Goal: Task Accomplishment & Management: Use online tool/utility

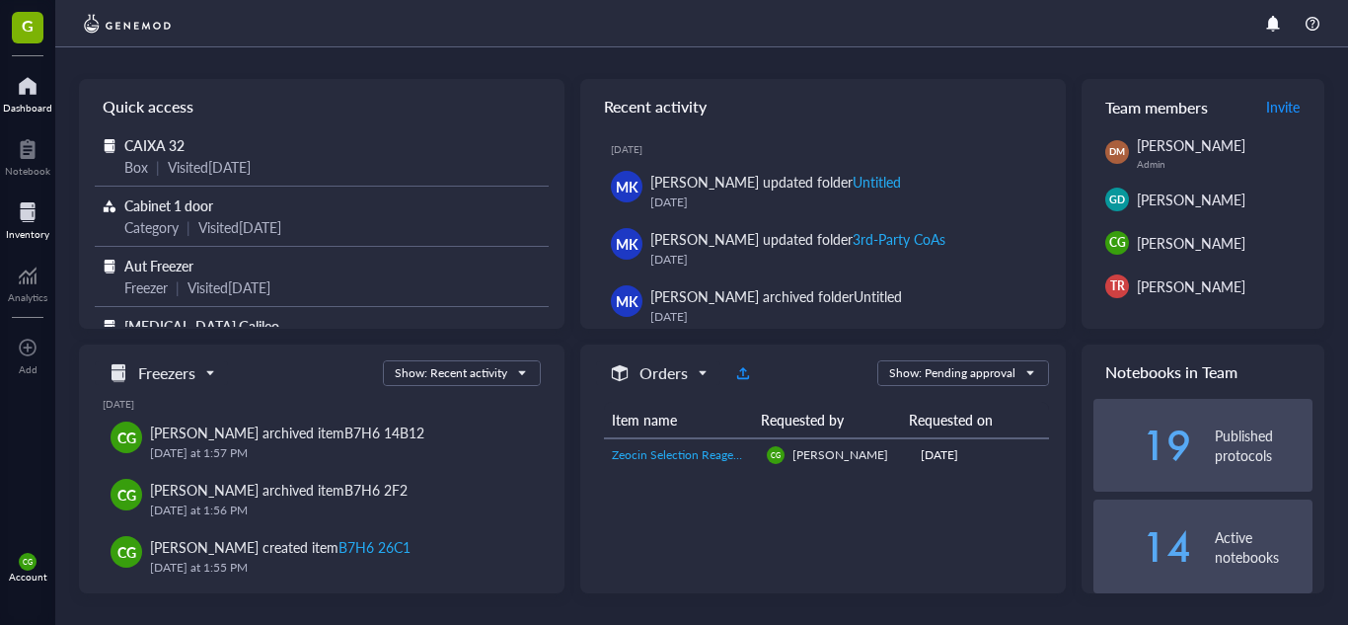
click at [27, 200] on div at bounding box center [27, 212] width 43 height 32
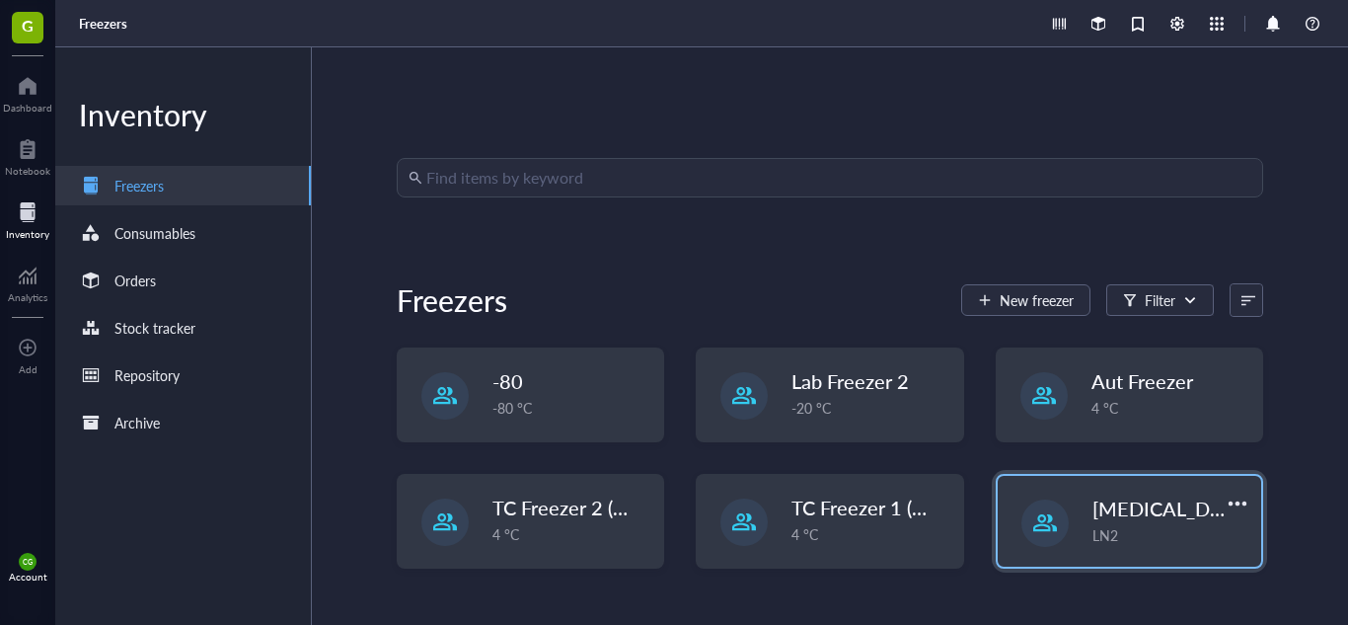
click at [1040, 520] on div at bounding box center [1045, 523] width 24 height 24
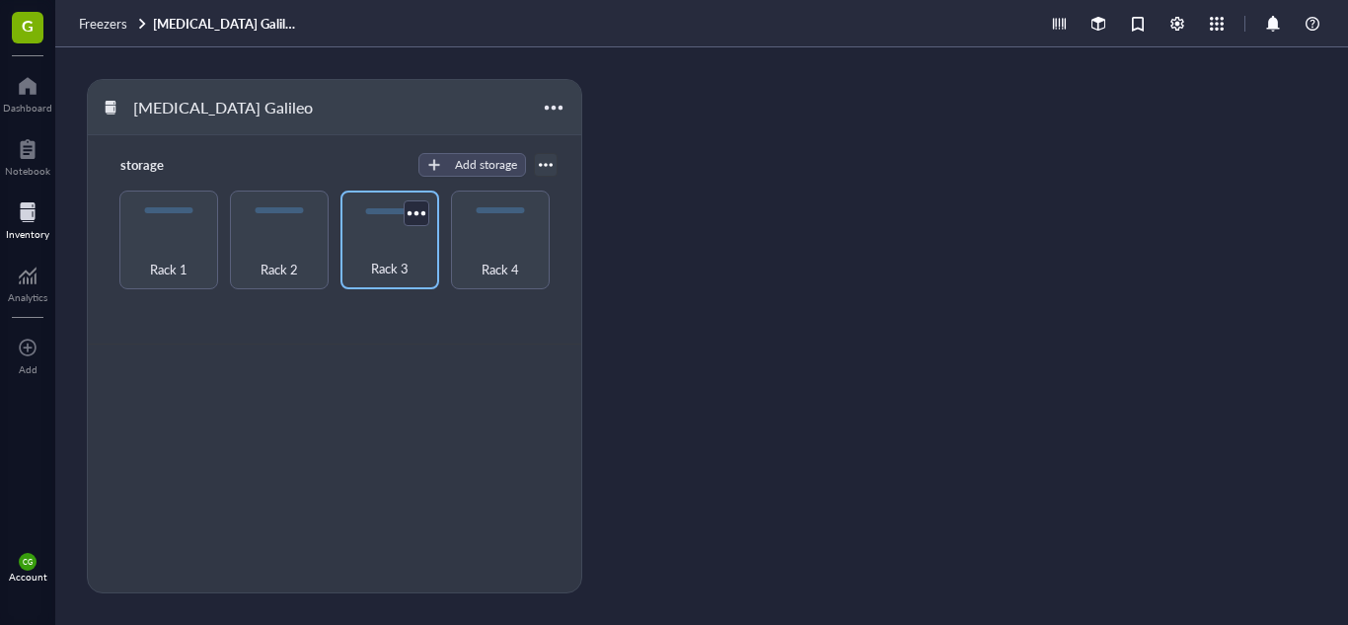
click at [401, 251] on div "Rack 3" at bounding box center [389, 257] width 79 height 43
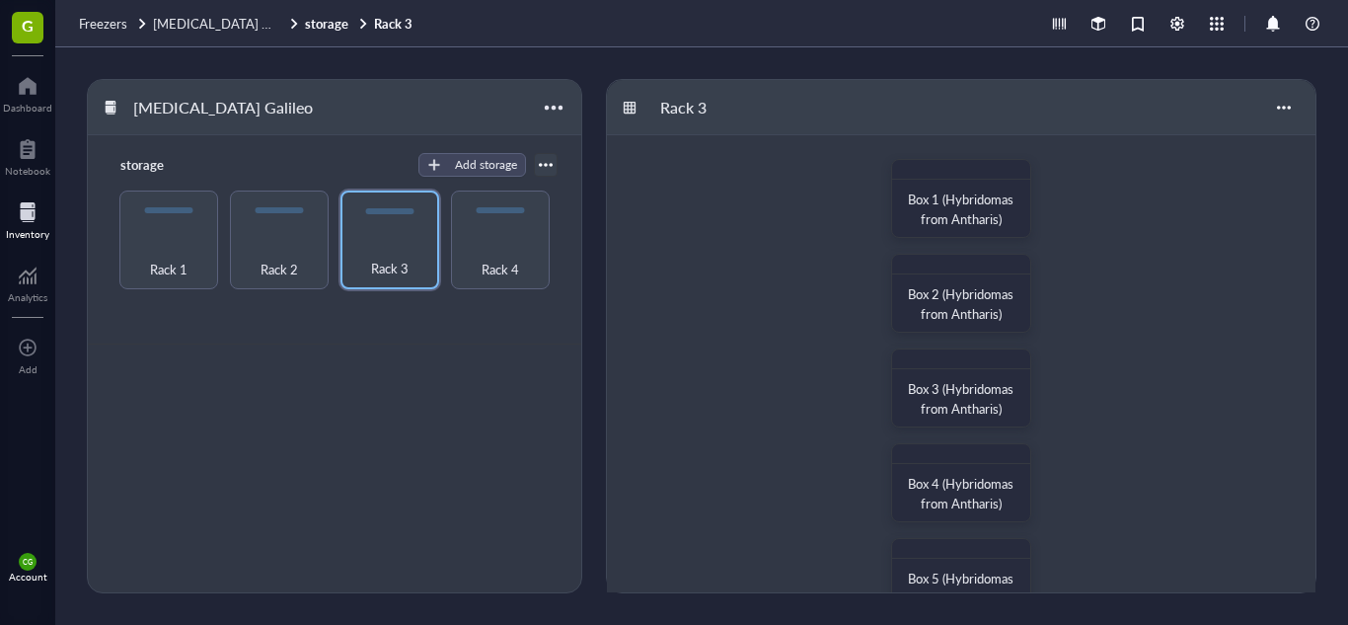
click at [1104, 415] on div "Box 1 (Hybridomas from Antharis) Box 2 (Hybridomas from Antharis) Box 3 (Hybrid…" at bounding box center [961, 624] width 709 height 979
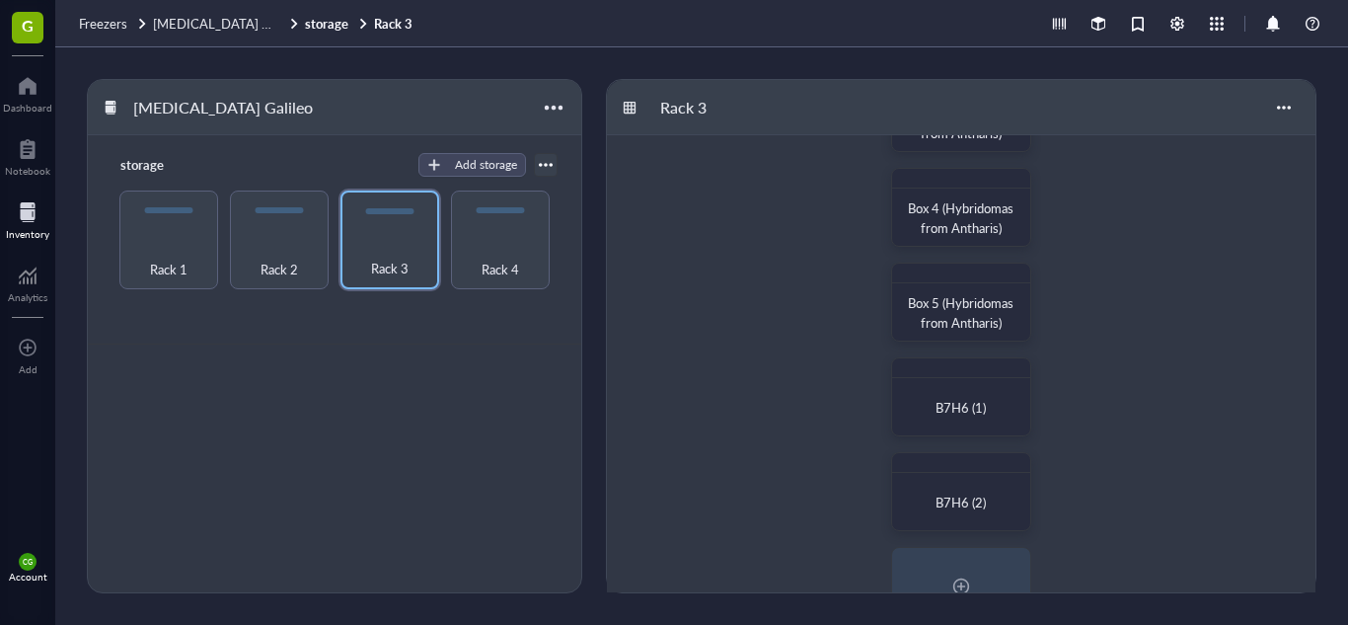
scroll to position [276, 0]
click at [960, 359] on div at bounding box center [961, 368] width 136 height 20
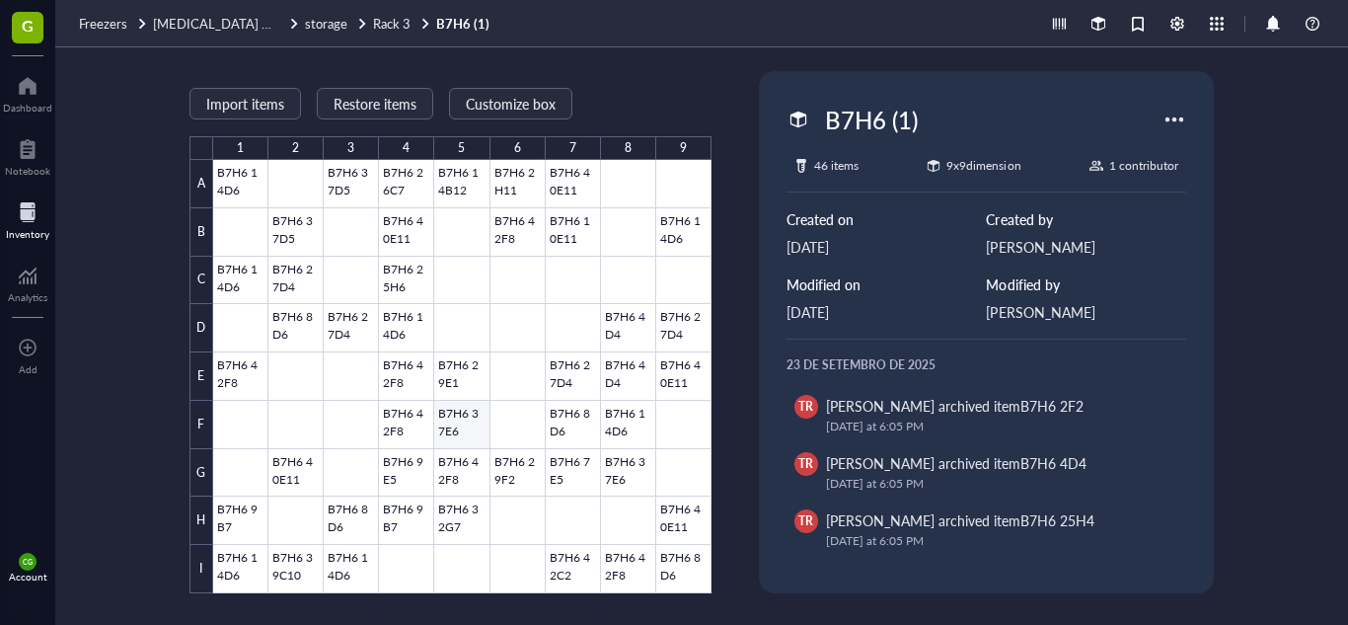
click at [466, 416] on div at bounding box center [462, 376] width 498 height 433
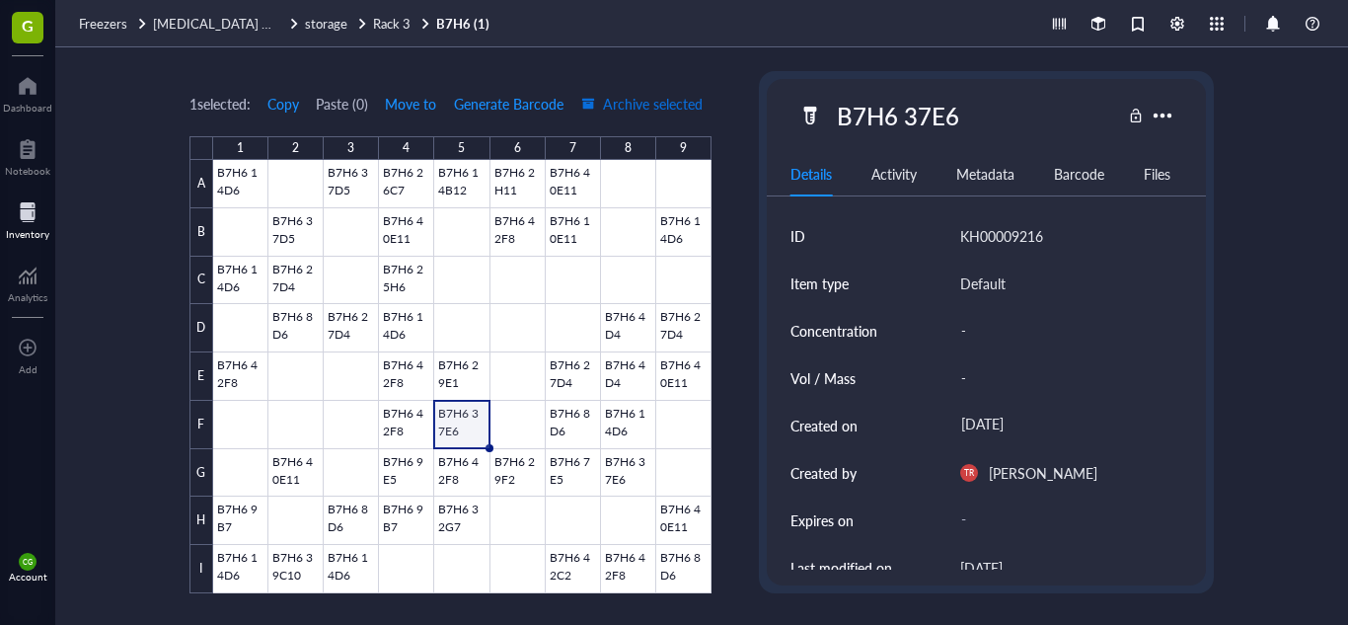
click at [652, 115] on button "Archive selected" at bounding box center [641, 104] width 123 height 32
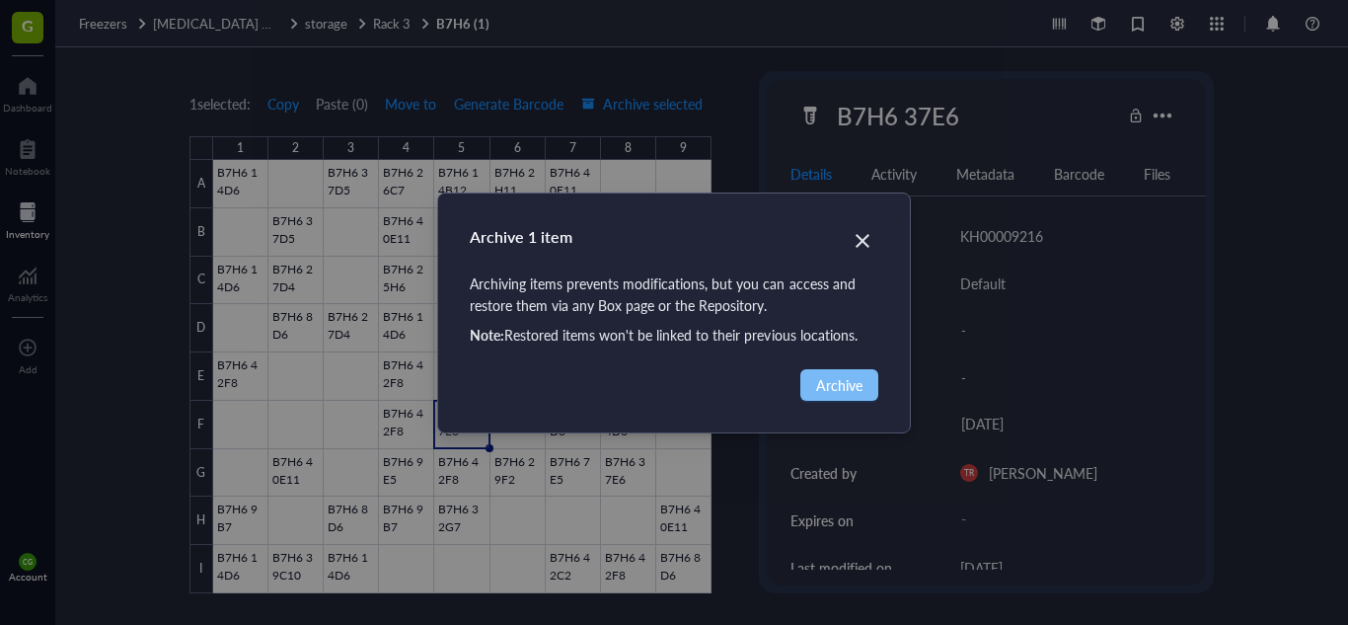
click at [829, 385] on span "Archive" at bounding box center [839, 385] width 46 height 22
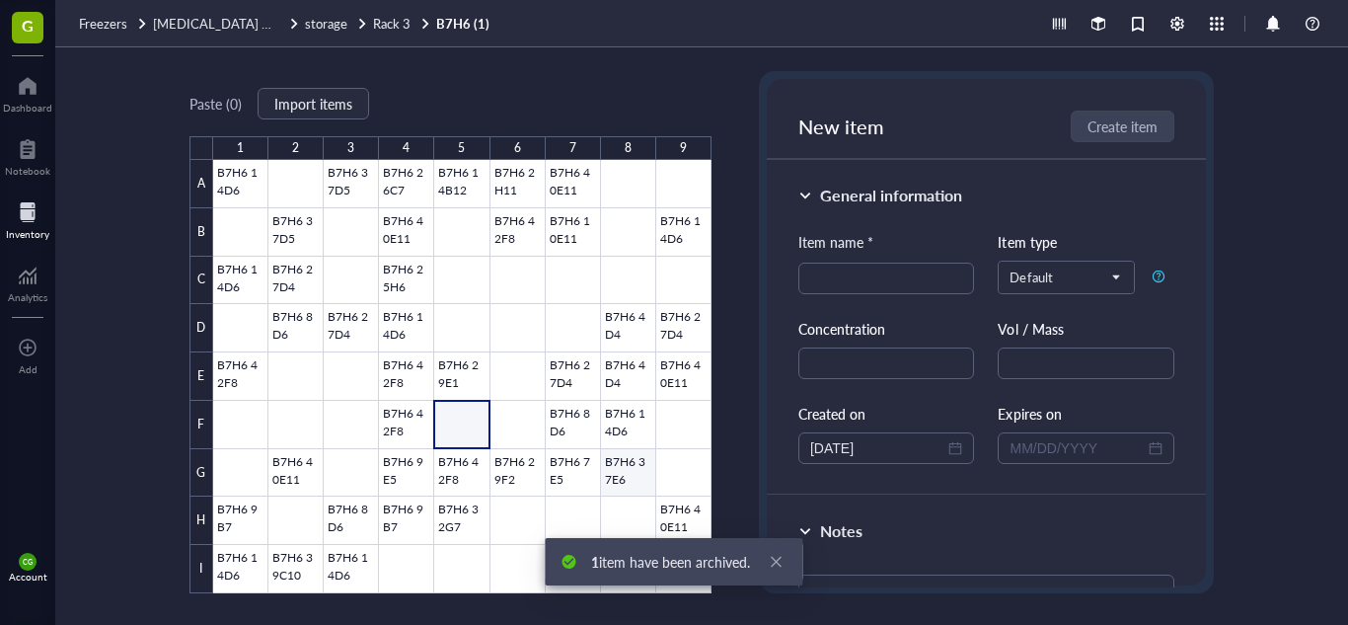
click at [614, 465] on div at bounding box center [462, 376] width 498 height 433
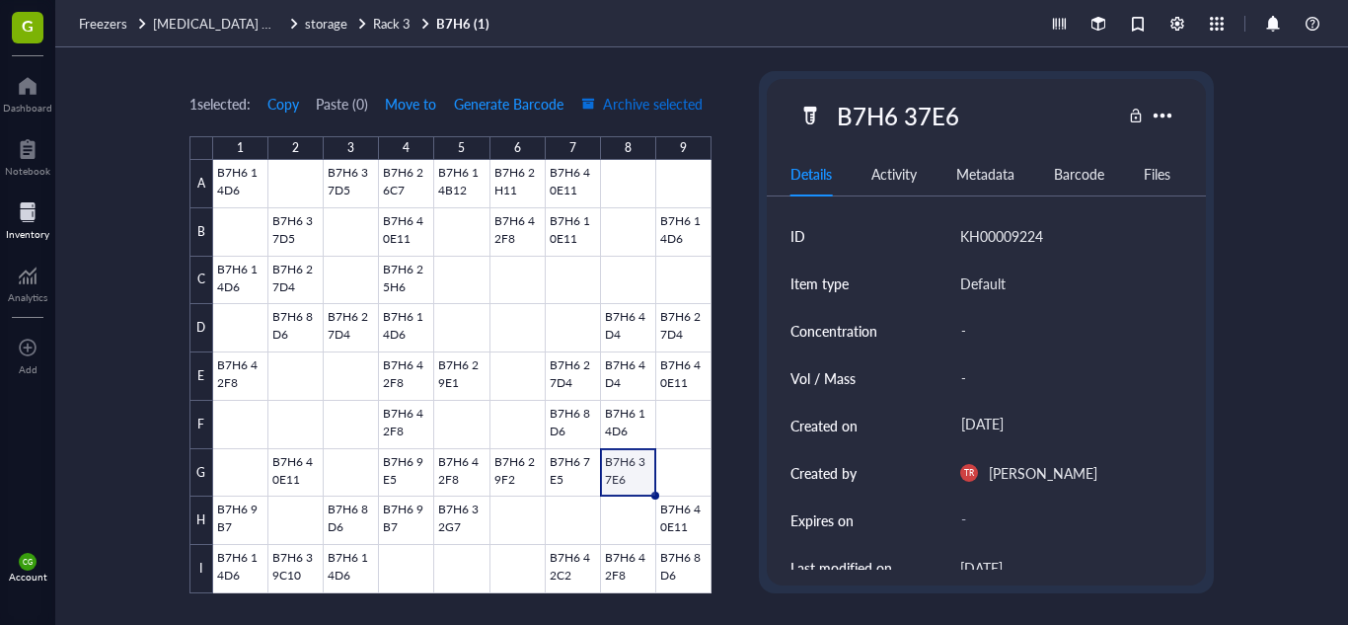
click at [686, 102] on span "Archive selected" at bounding box center [641, 104] width 121 height 16
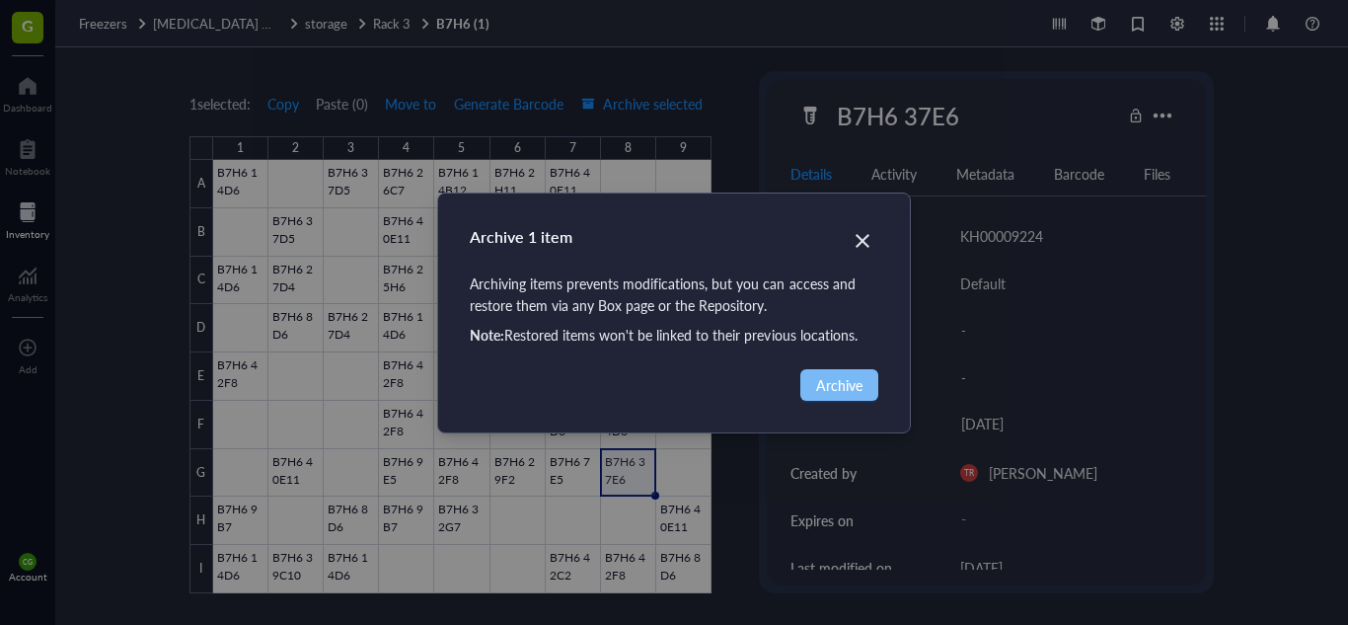
drag, startPoint x: 889, startPoint y: 390, endPoint x: 841, endPoint y: 375, distance: 50.6
click at [841, 375] on div "Archive 1 item Archiving items prevents modifications, but you can access and r…" at bounding box center [674, 312] width 472 height 239
click at [841, 375] on span "Archive" at bounding box center [839, 385] width 46 height 22
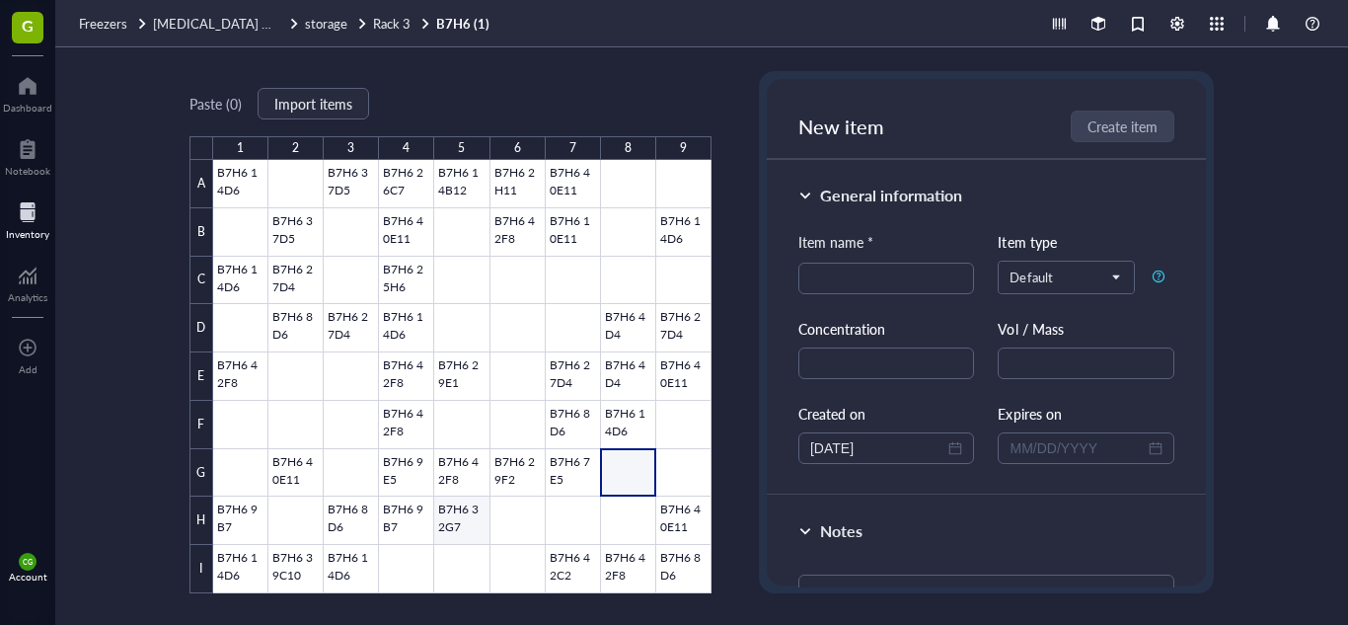
click at [473, 527] on div at bounding box center [462, 376] width 498 height 433
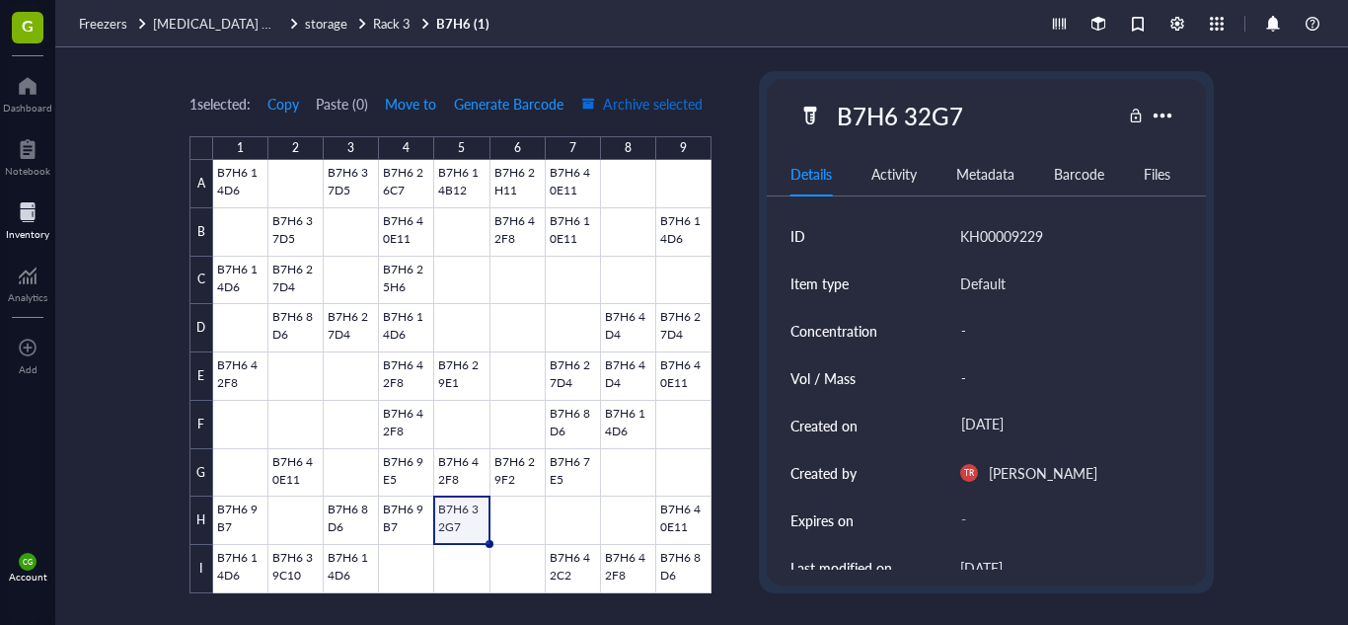
click at [682, 104] on span "Archive selected" at bounding box center [641, 104] width 121 height 16
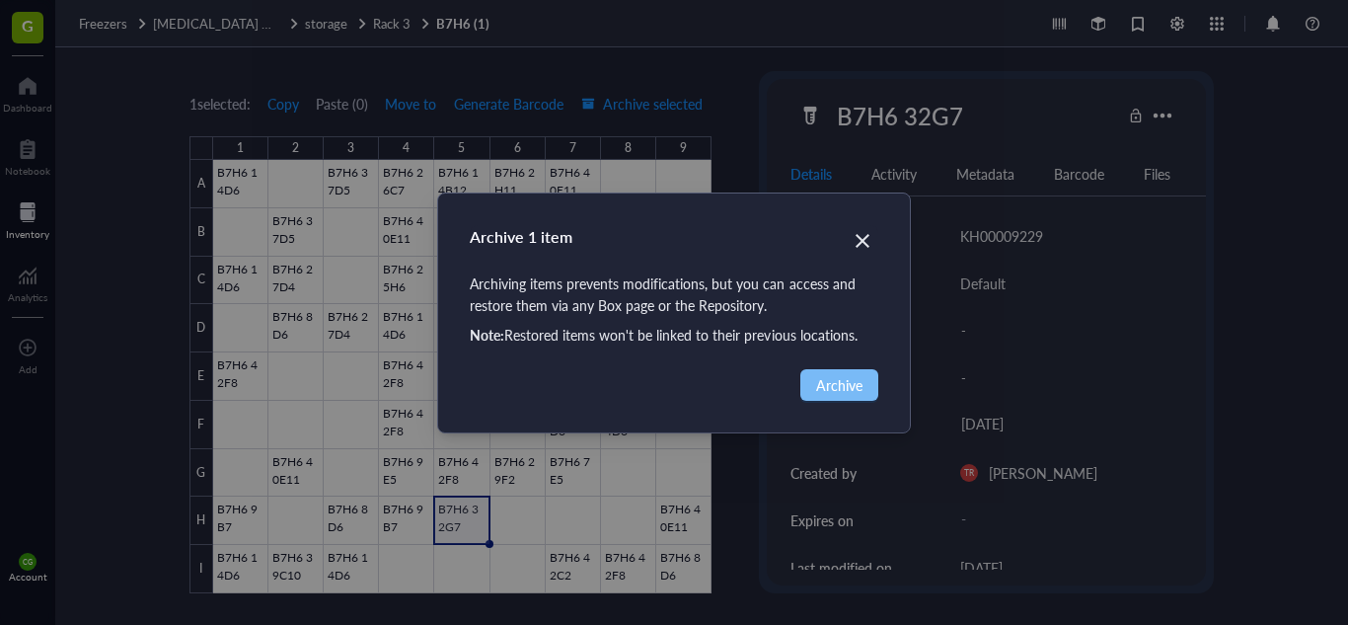
click at [858, 379] on span "Archive" at bounding box center [839, 385] width 46 height 22
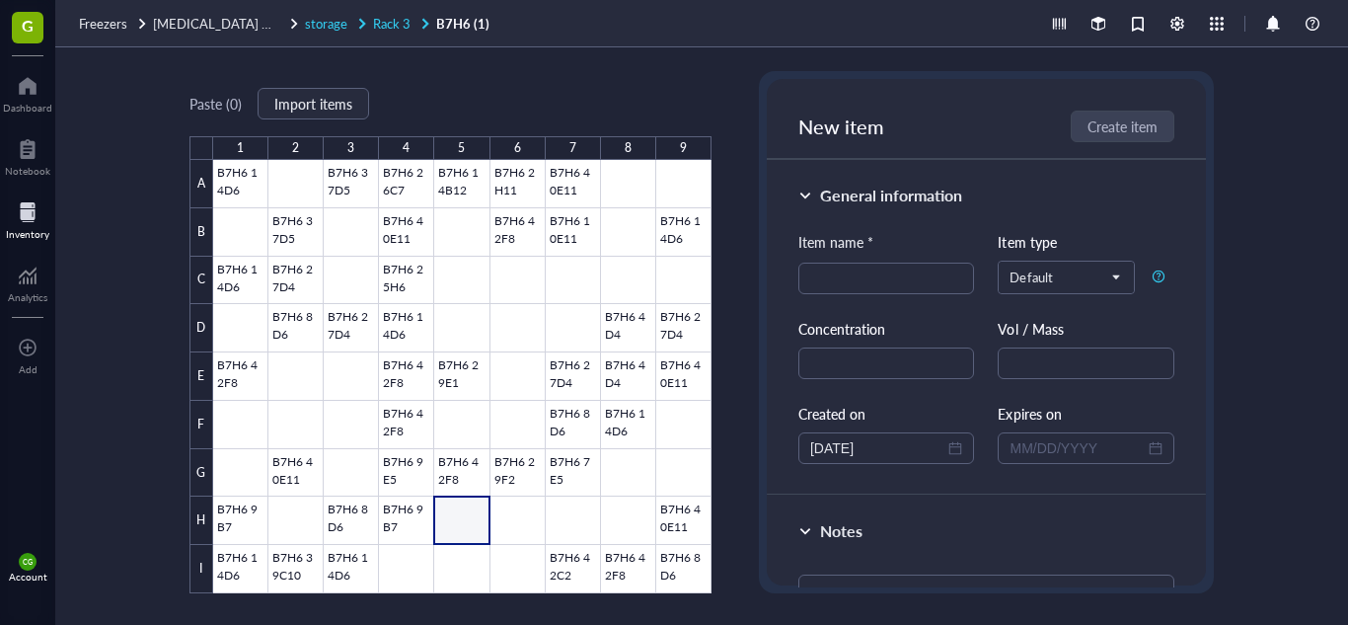
click at [388, 25] on span "Rack 3" at bounding box center [392, 23] width 38 height 19
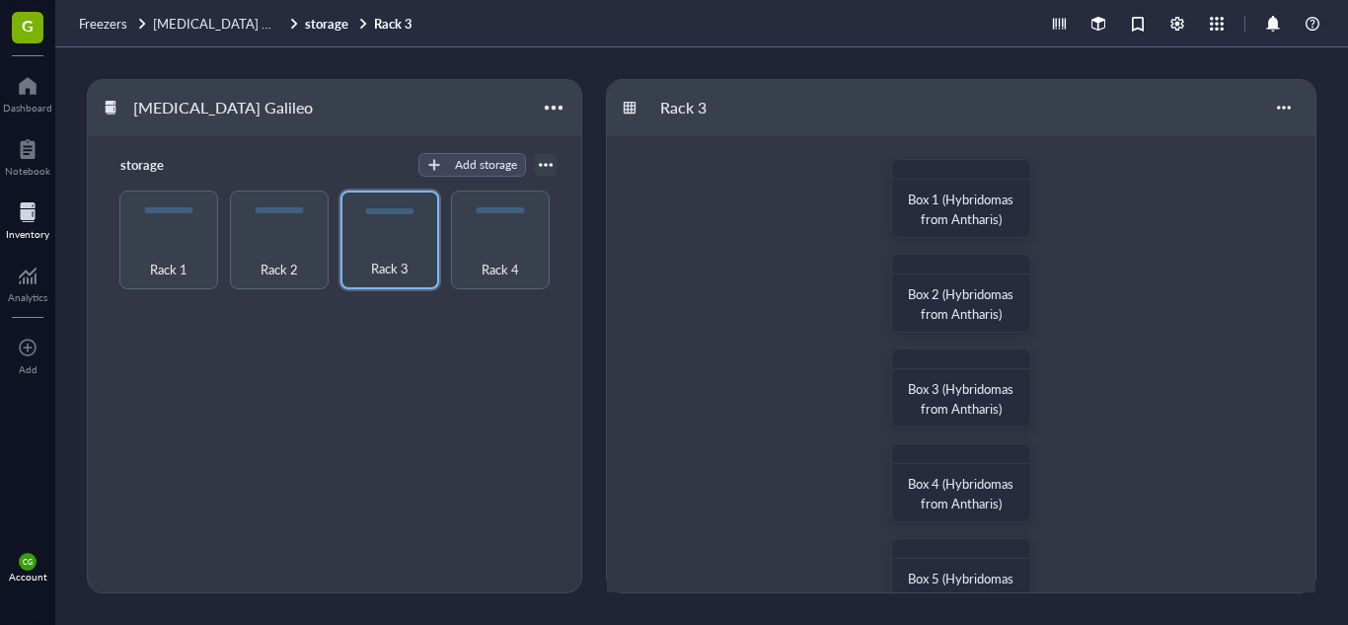
click at [1185, 370] on div "Box 1 (Hybridomas from Antharis) Box 2 (Hybridomas from Antharis) Box 3 (Hybrid…" at bounding box center [961, 624] width 709 height 979
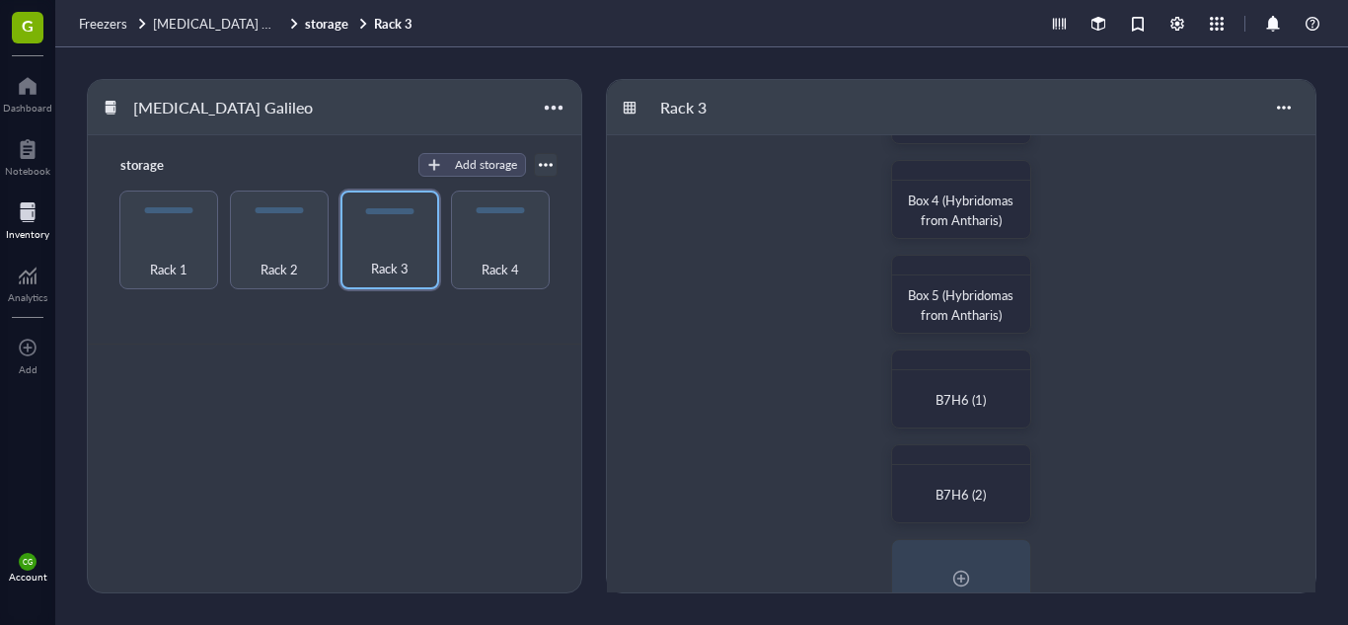
scroll to position [316, 0]
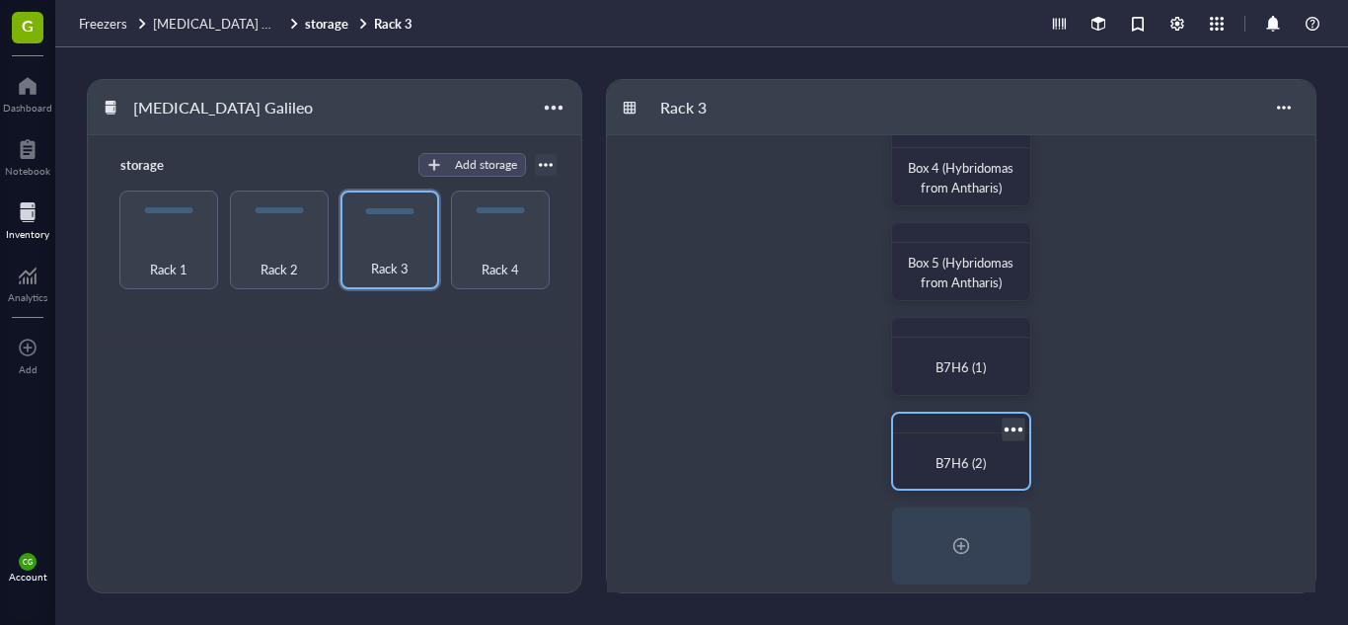
click at [953, 438] on div "B7H6 (2)" at bounding box center [961, 451] width 140 height 79
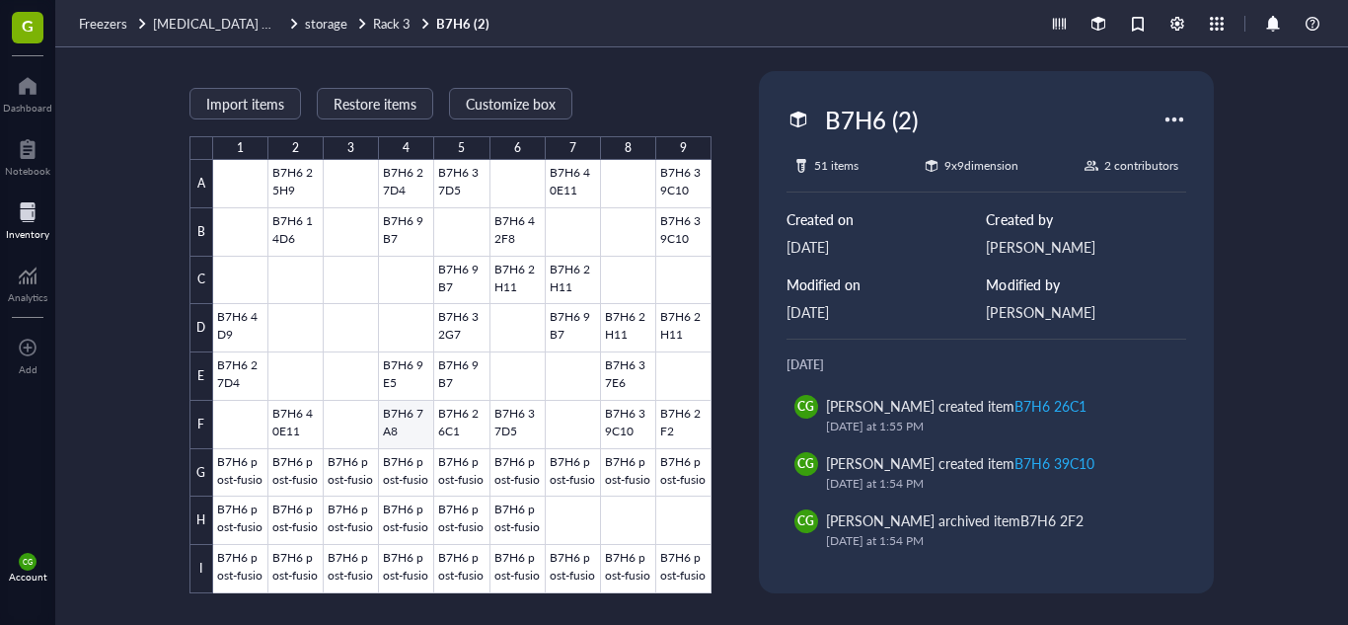
click at [403, 426] on div at bounding box center [462, 376] width 498 height 433
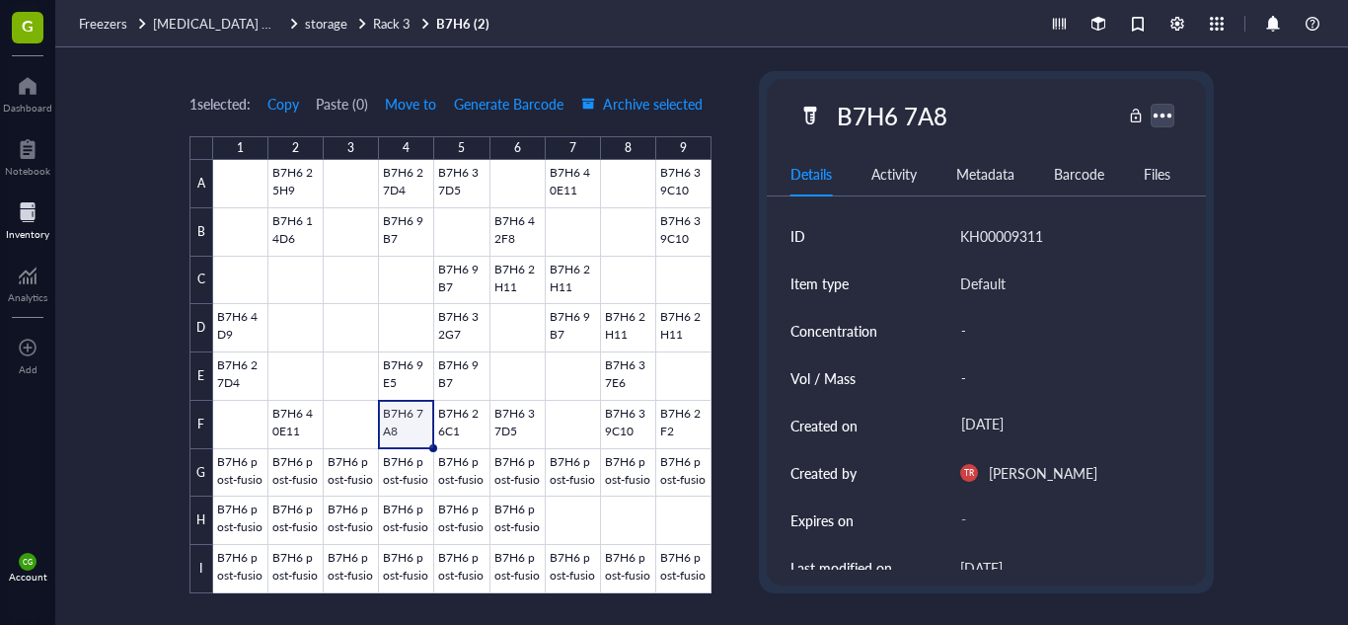
click at [1161, 119] on div at bounding box center [1162, 115] width 29 height 29
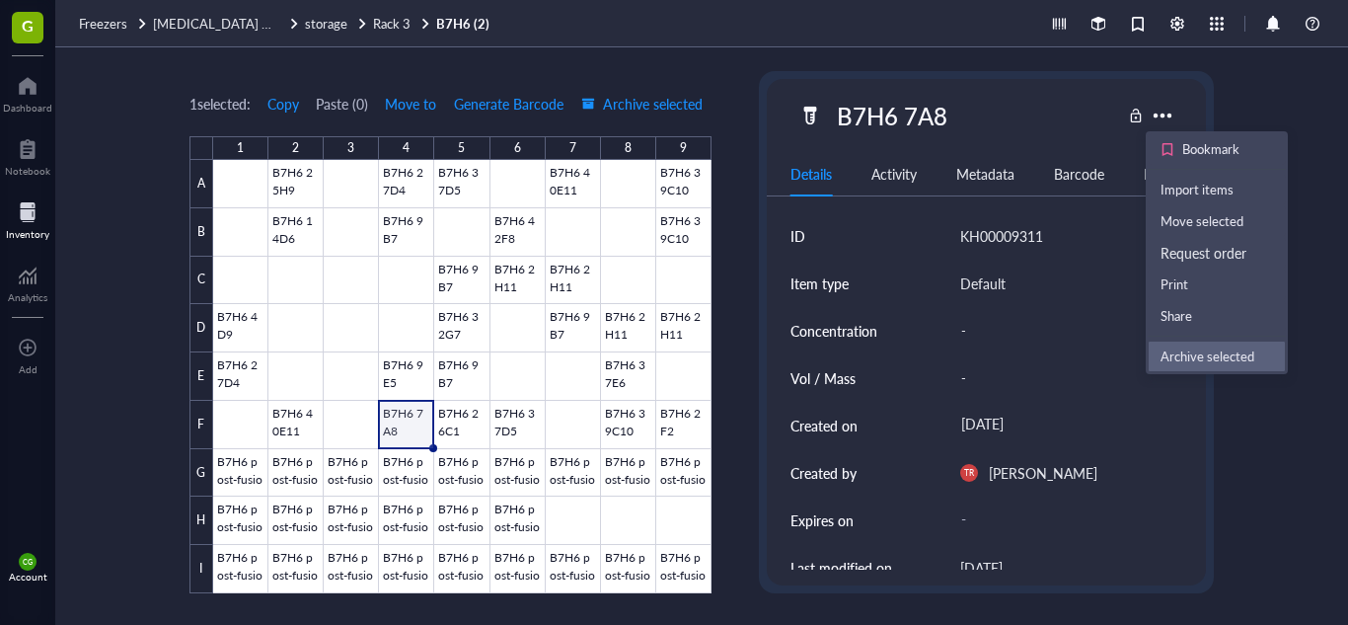
click at [1174, 347] on div "Archive selected" at bounding box center [1208, 356] width 94 height 18
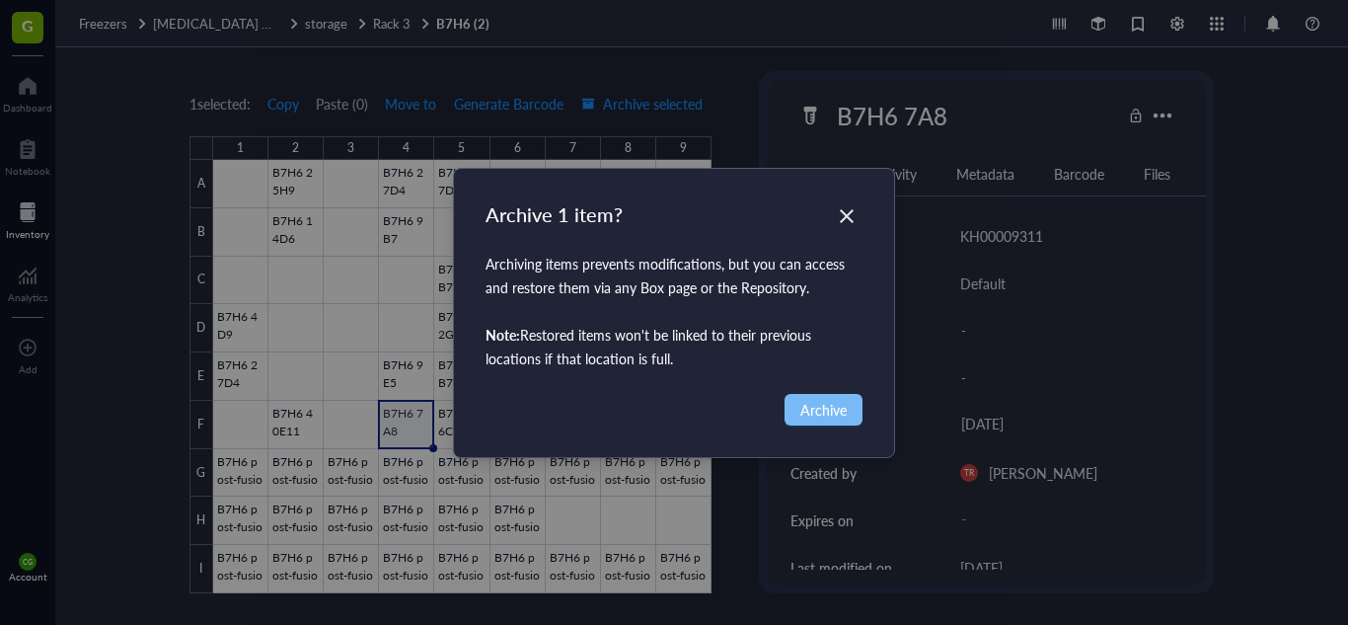
click at [839, 415] on span "Archive" at bounding box center [823, 410] width 46 height 22
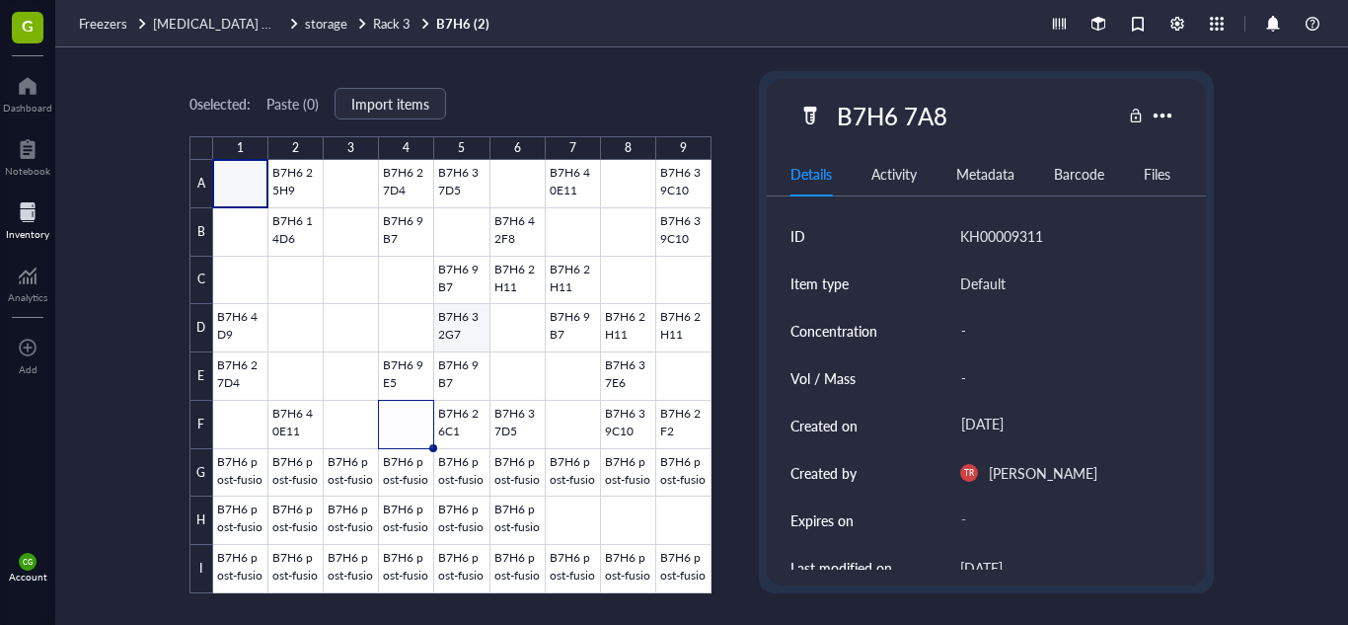
click at [455, 314] on div at bounding box center [462, 376] width 498 height 433
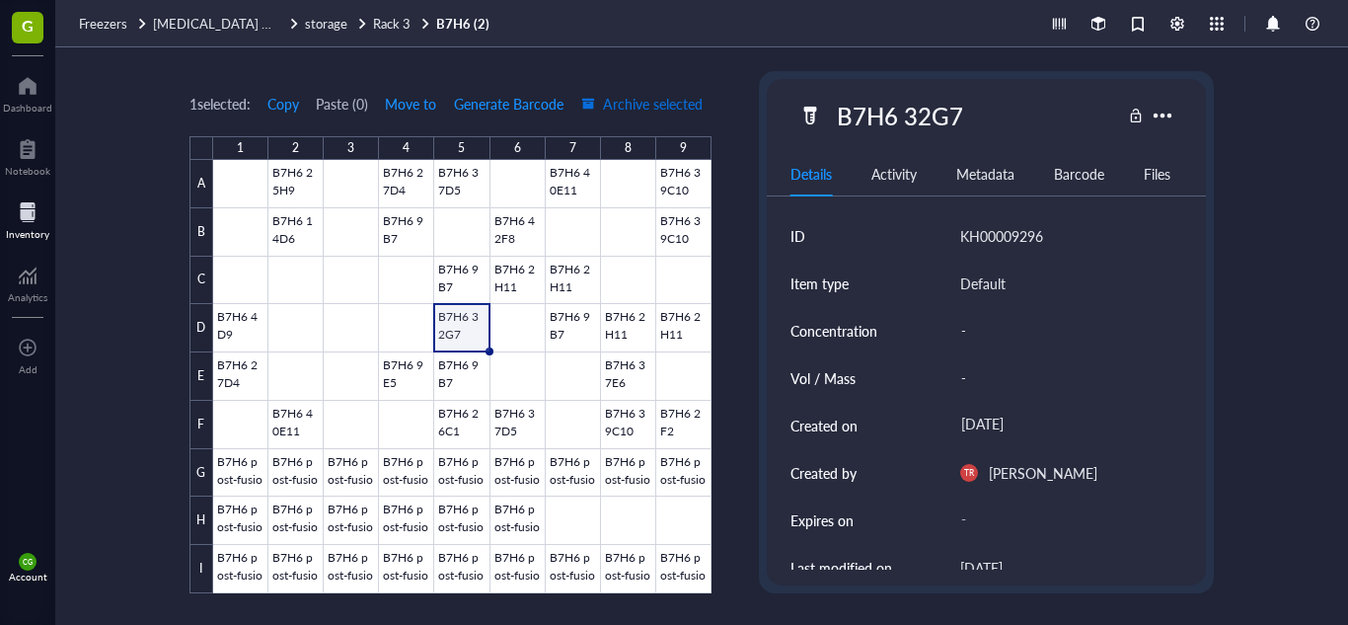
click at [669, 112] on span "Archive selected" at bounding box center [641, 104] width 121 height 16
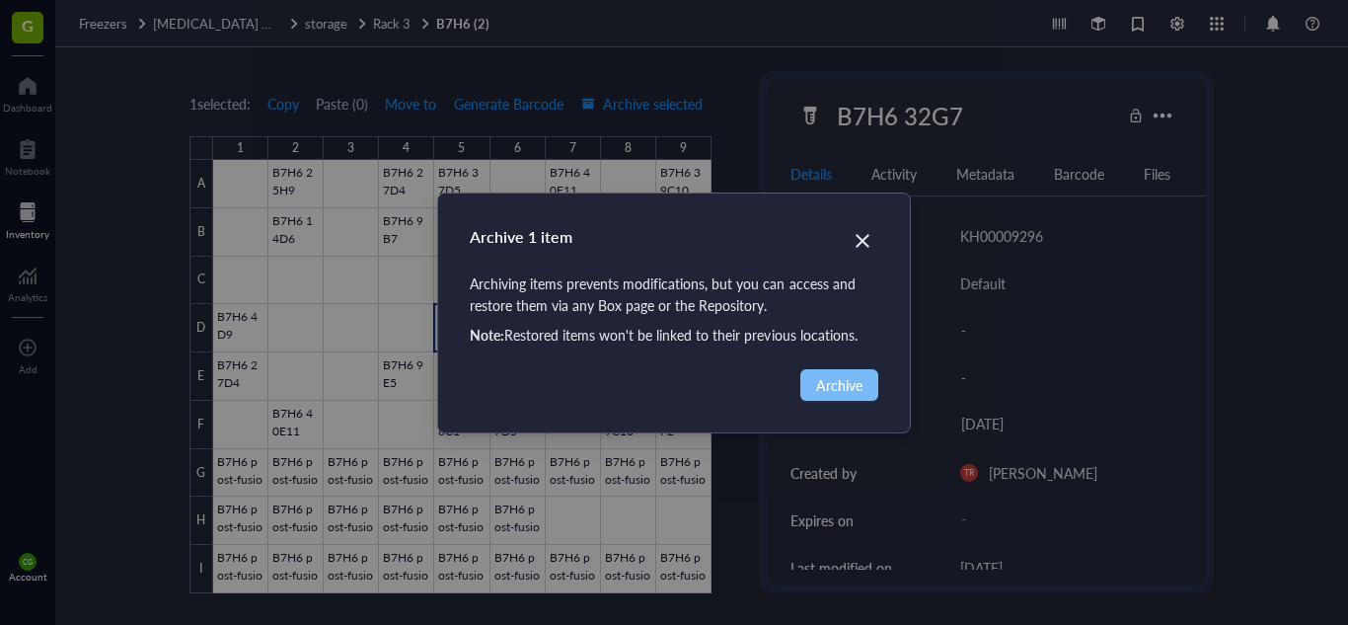
click at [825, 376] on span "Archive" at bounding box center [839, 385] width 46 height 22
